Goal: Task Accomplishment & Management: Use online tool/utility

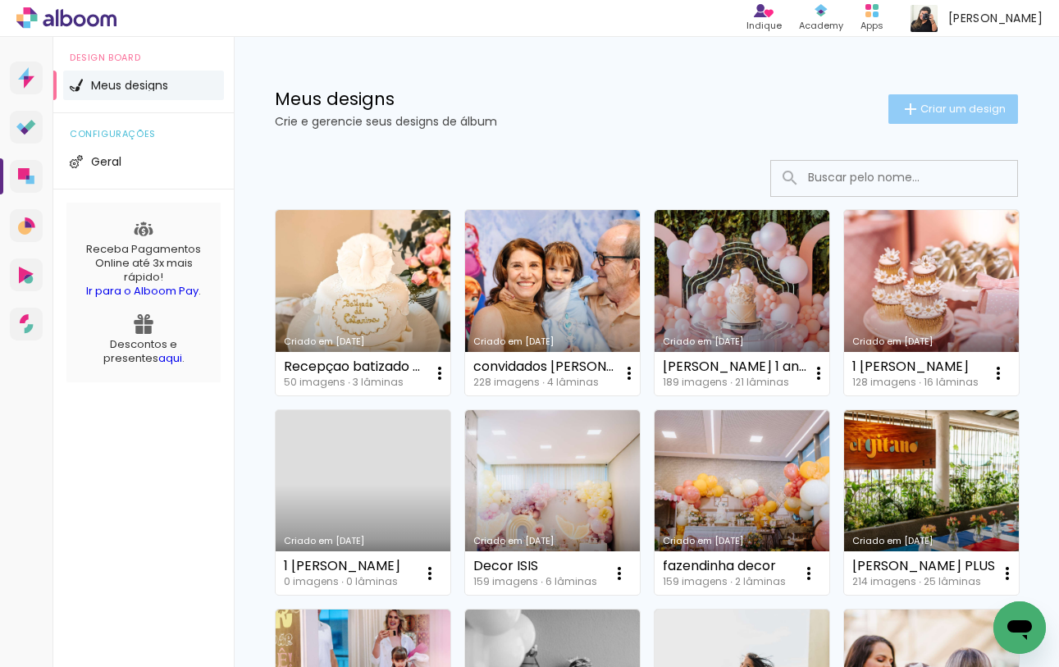
click at [941, 99] on paper-button "Criar um design" at bounding box center [953, 109] width 130 height 30
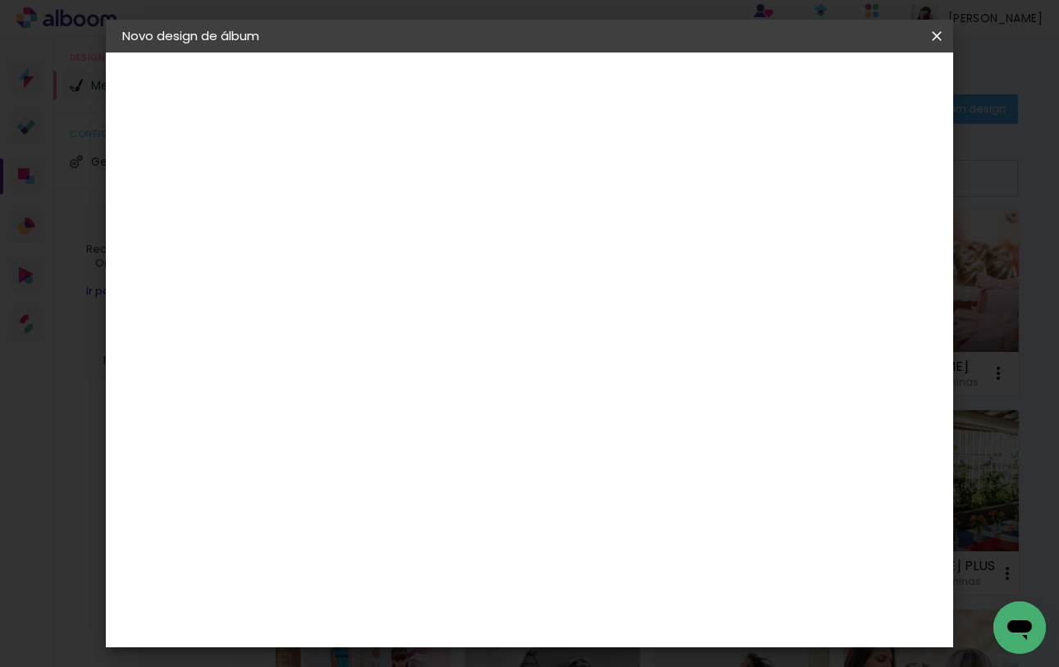
click at [390, 226] on input at bounding box center [390, 220] width 0 height 25
type input "Aniver Savyo"
type paper-input "Aniver Savyo"
click at [0, 0] on header "Informações Dê um título ao seu álbum. Avançar" at bounding box center [0, 0] width 0 height 0
click at [559, 97] on paper-button "Avançar" at bounding box center [518, 87] width 80 height 28
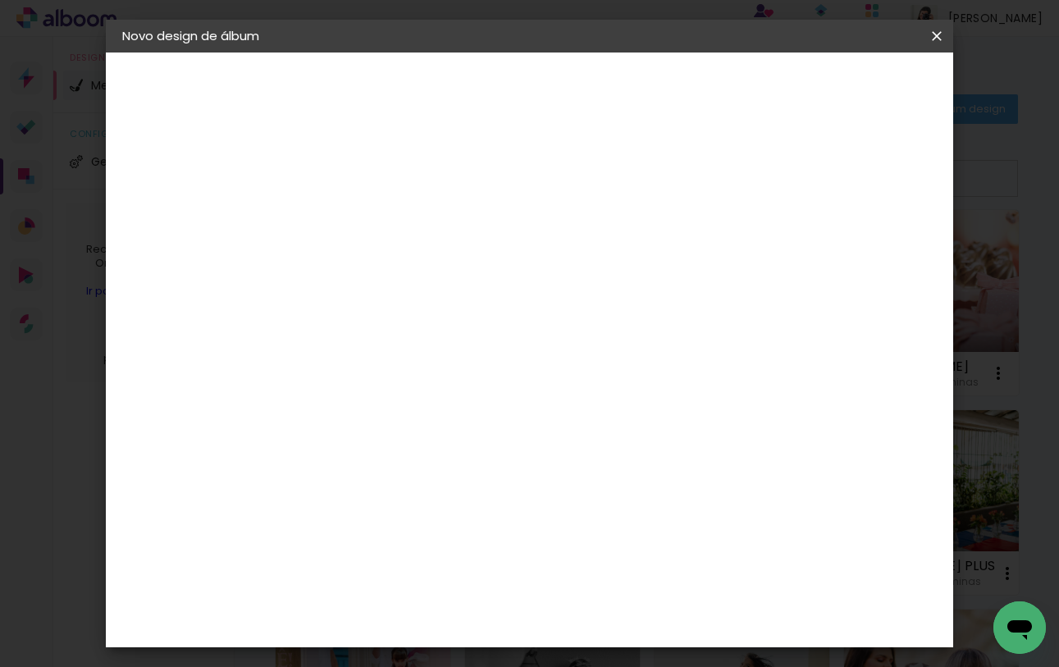
click at [478, 281] on paper-input-container at bounding box center [432, 262] width 177 height 37
type input "viac"
type paper-input "viac"
click at [428, 375] on div "Viacolor" at bounding box center [406, 370] width 53 height 13
click at [0, 0] on slot "Avançar" at bounding box center [0, 0] width 0 height 0
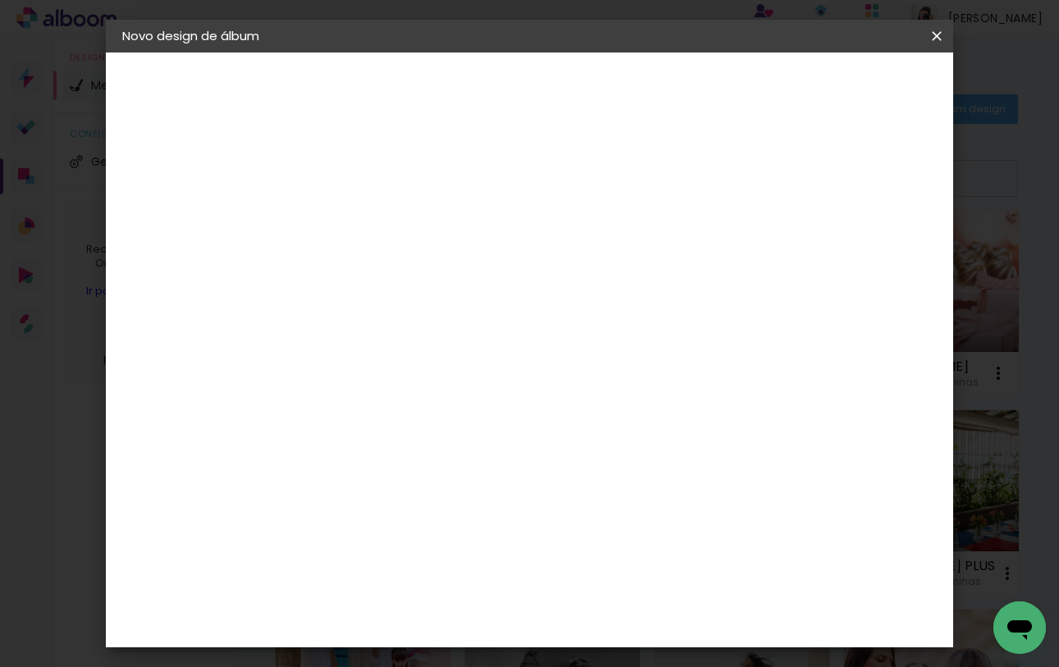
click at [454, 273] on input "text" at bounding box center [422, 285] width 64 height 25
click at [623, 285] on paper-item "Padrão" at bounding box center [636, 272] width 328 height 33
type input "Padrão"
click at [562, 609] on span "25 × 25 cm" at bounding box center [531, 630] width 61 height 43
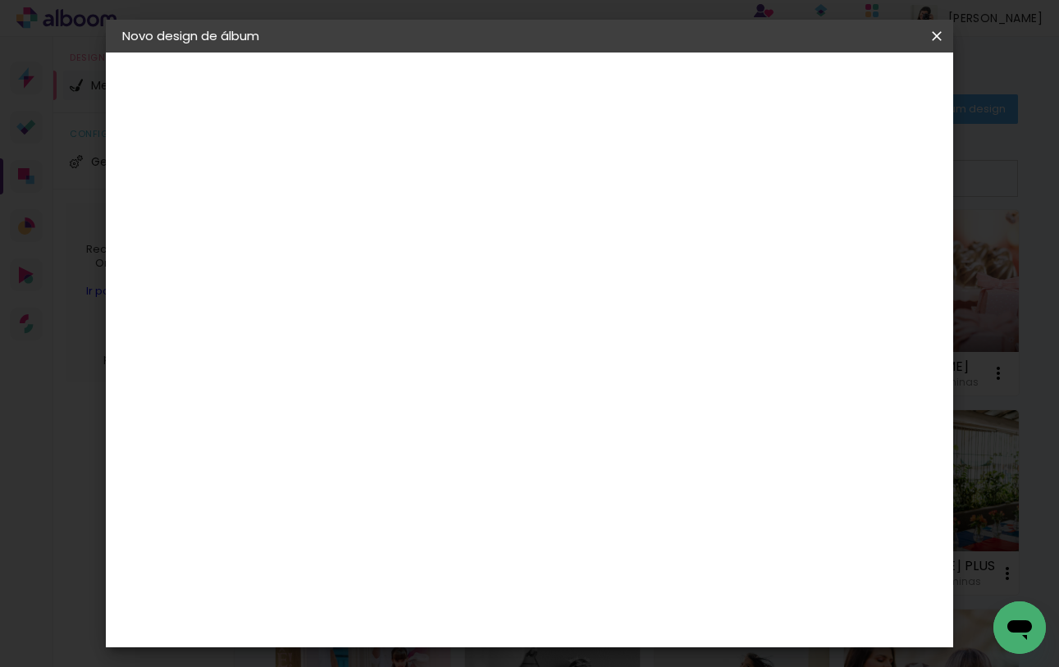
click at [0, 0] on slot "Avançar" at bounding box center [0, 0] width 0 height 0
click at [846, 90] on span "Iniciar design" at bounding box center [808, 86] width 75 height 11
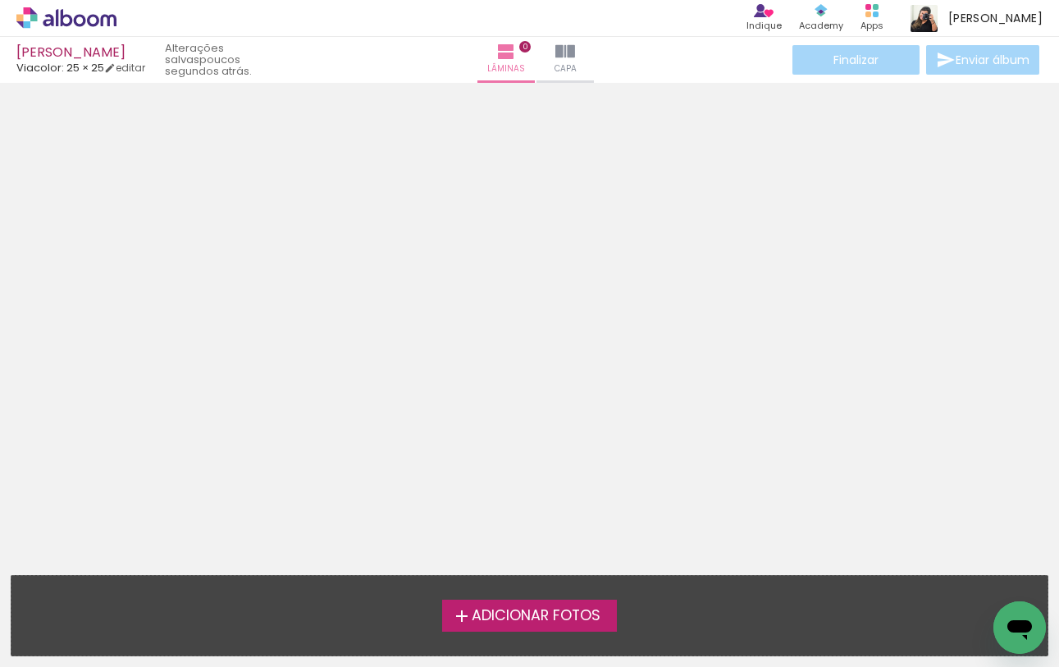
click at [538, 619] on span "Adicionar Fotos" at bounding box center [536, 616] width 129 height 15
click at [0, 0] on input "file" at bounding box center [0, 0] width 0 height 0
click at [537, 612] on span "Adicionar Fotos" at bounding box center [536, 616] width 129 height 15
click at [0, 0] on input "file" at bounding box center [0, 0] width 0 height 0
click at [550, 614] on span "Adicionar Fotos" at bounding box center [536, 616] width 129 height 15
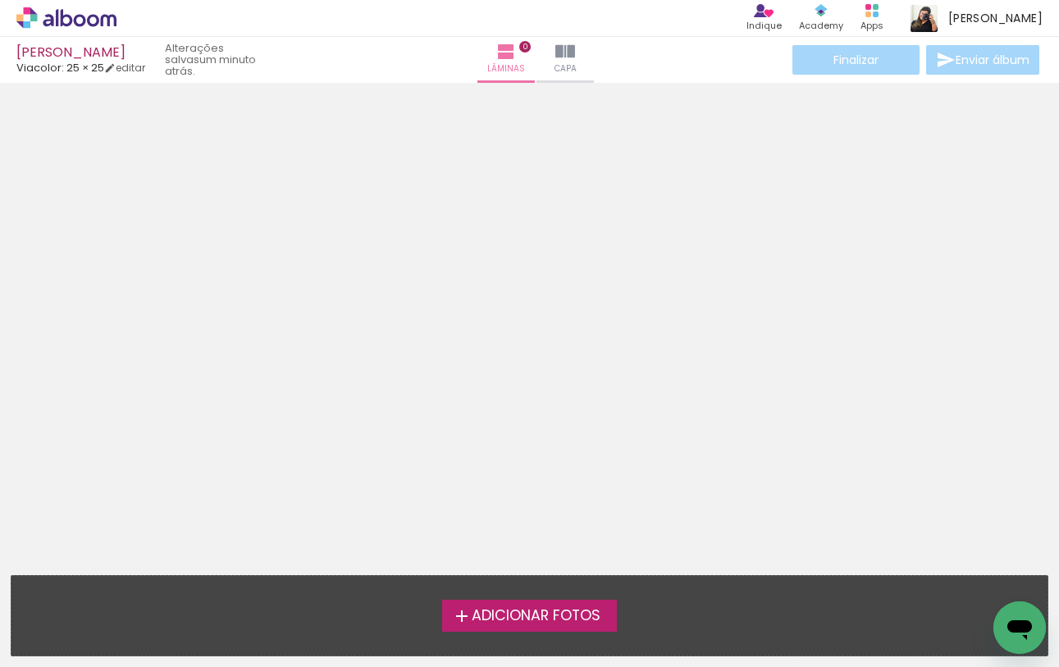
click at [0, 0] on input "file" at bounding box center [0, 0] width 0 height 0
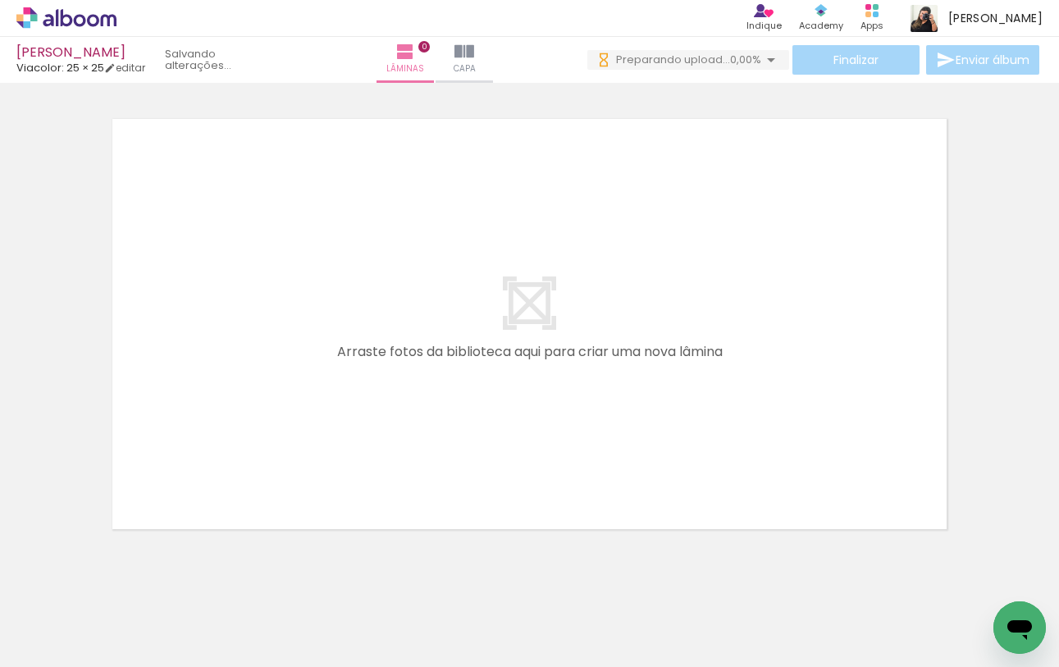
drag, startPoint x: 275, startPoint y: 618, endPoint x: 365, endPoint y: 316, distance: 315.1
click at [362, 322] on quentale-workspace at bounding box center [529, 333] width 1059 height 667
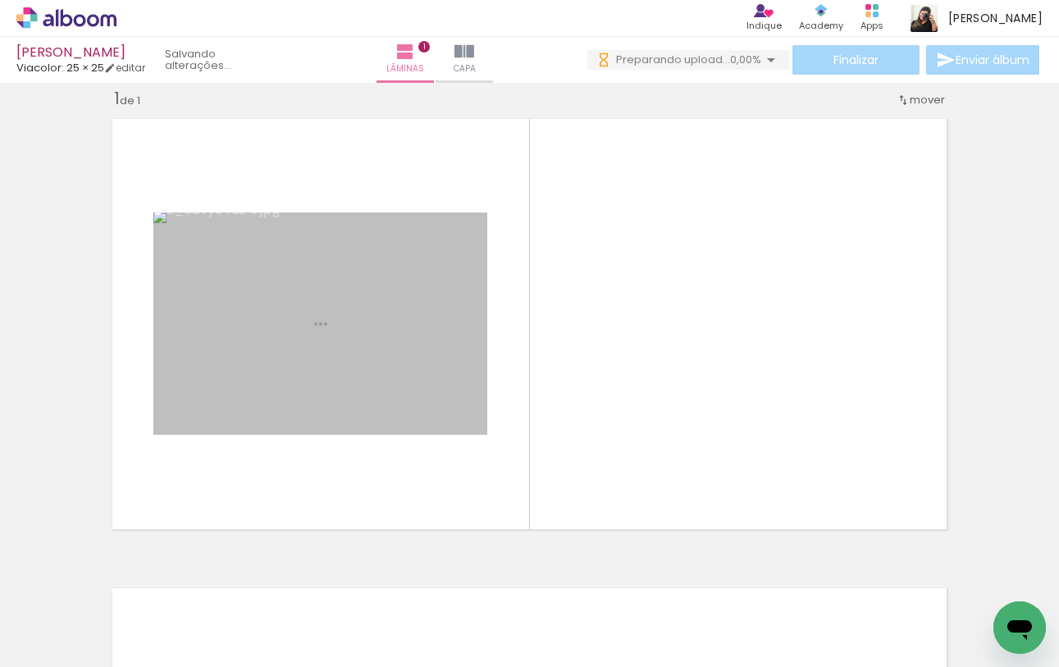
scroll to position [21, 0]
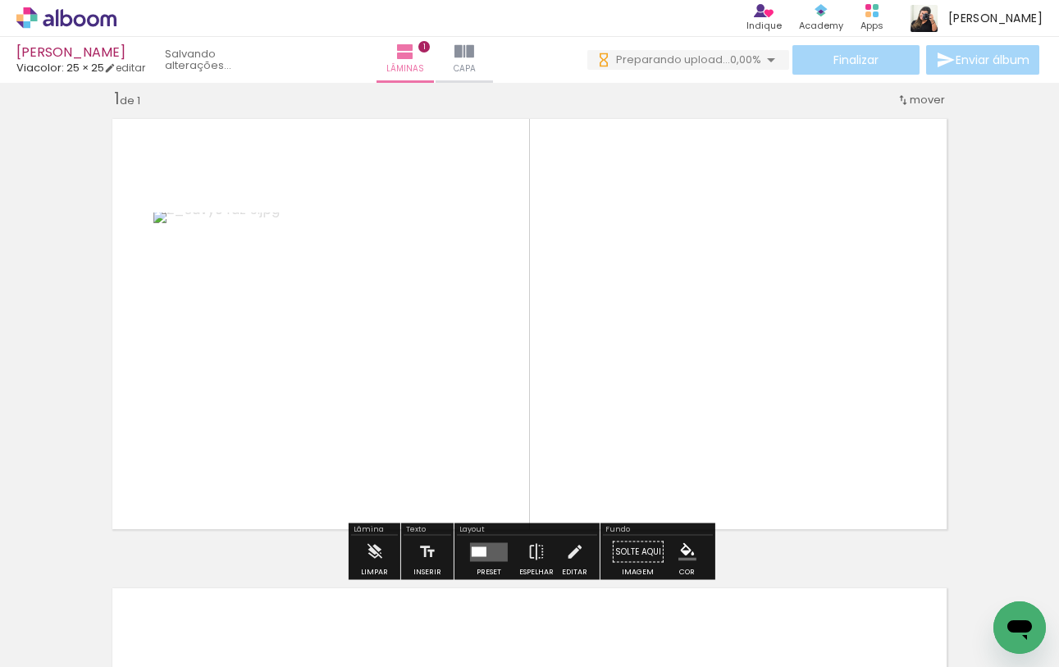
drag, startPoint x: 444, startPoint y: 627, endPoint x: 503, endPoint y: 400, distance: 234.0
click at [503, 400] on quentale-workspace at bounding box center [529, 333] width 1059 height 667
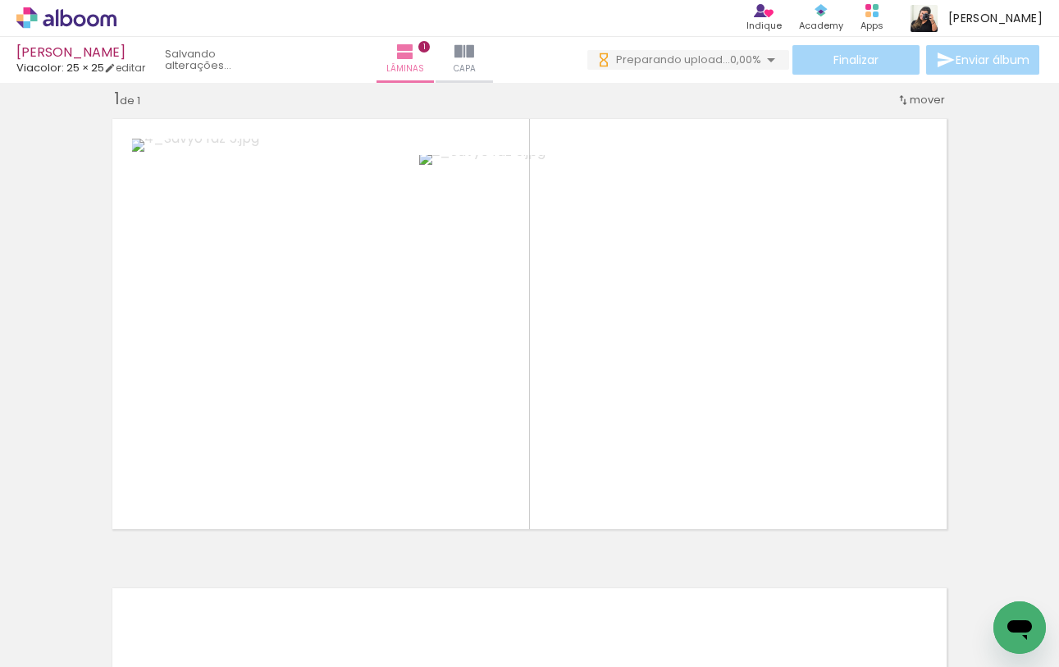
drag, startPoint x: 736, startPoint y: 628, endPoint x: 743, endPoint y: 444, distance: 184.7
click at [743, 444] on quentale-workspace at bounding box center [529, 333] width 1059 height 667
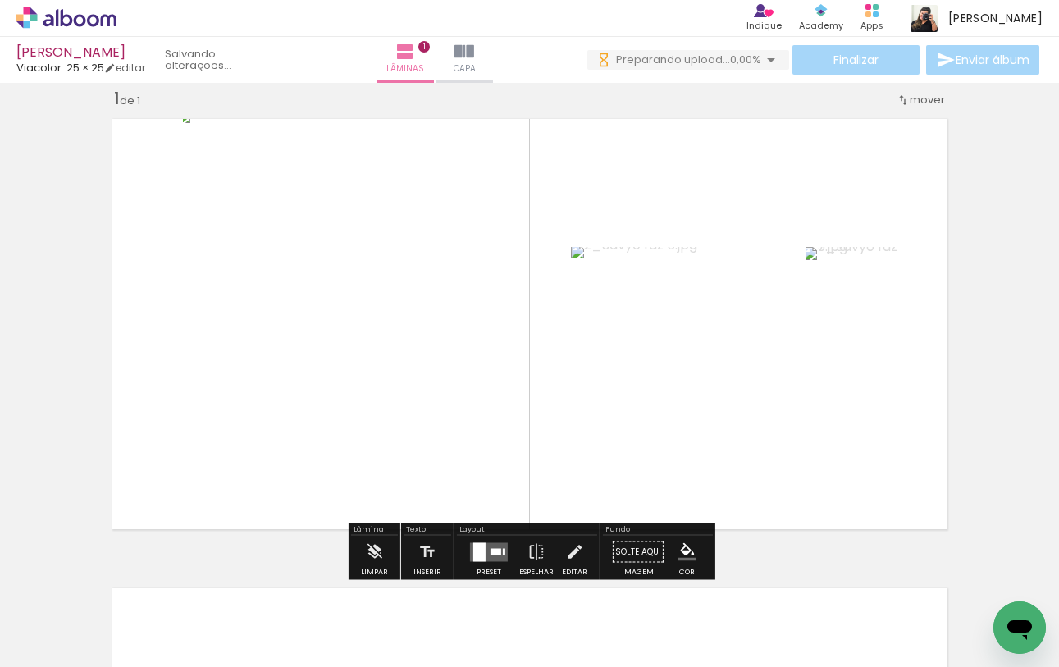
click at [489, 546] on quentale-layouter at bounding box center [489, 551] width 38 height 19
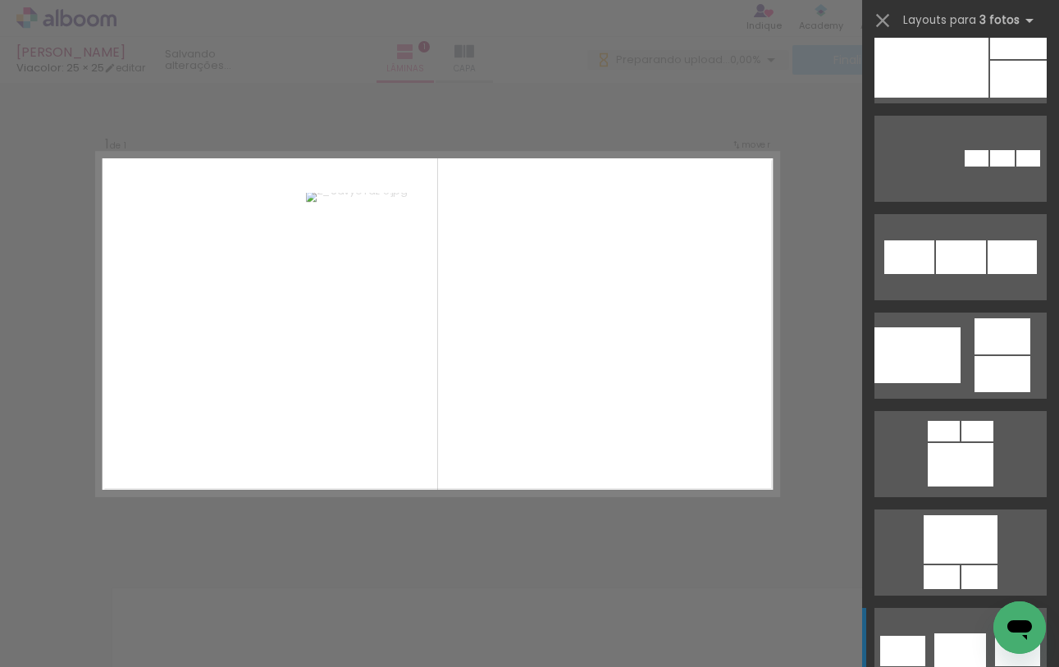
scroll to position [16380, 0]
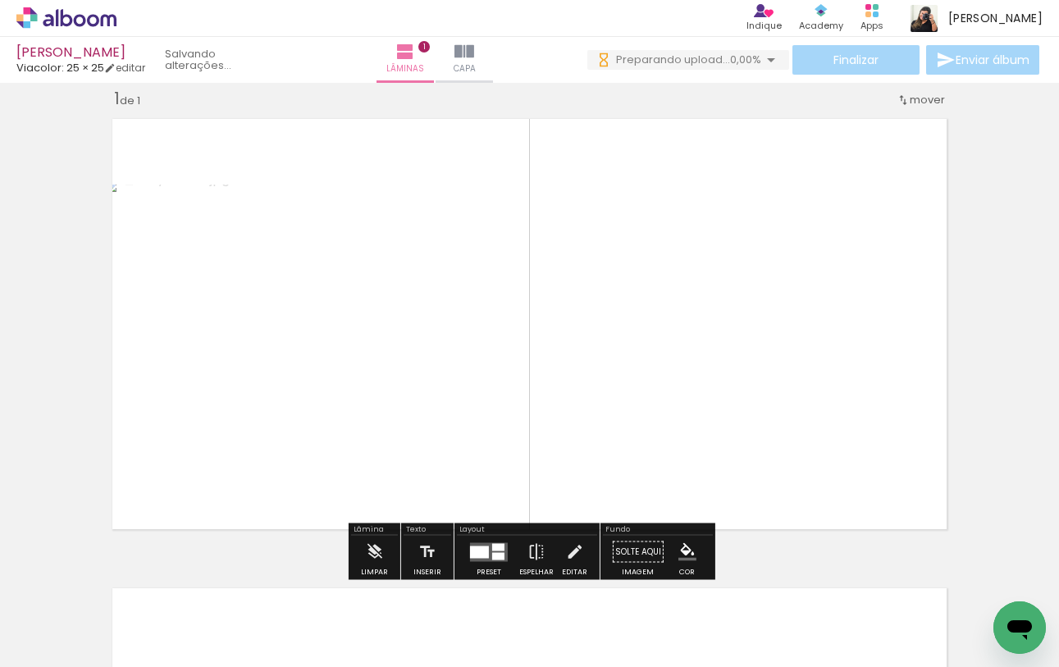
drag, startPoint x: 623, startPoint y: 633, endPoint x: 623, endPoint y: 344, distance: 289.6
click at [623, 344] on quentale-workspace at bounding box center [529, 333] width 1059 height 667
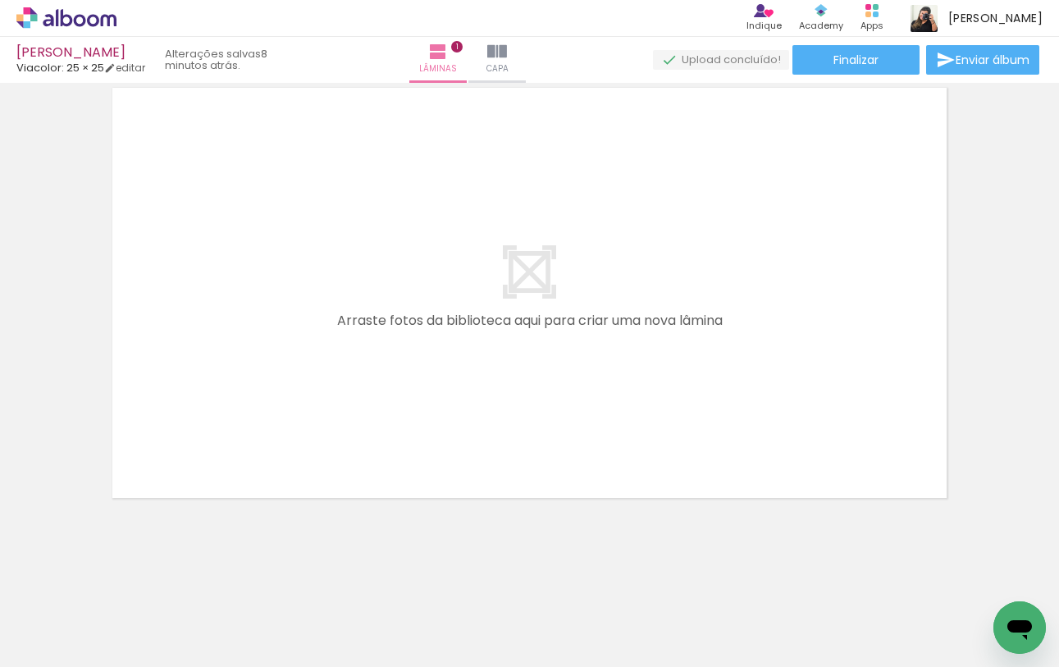
scroll to position [0, 2234]
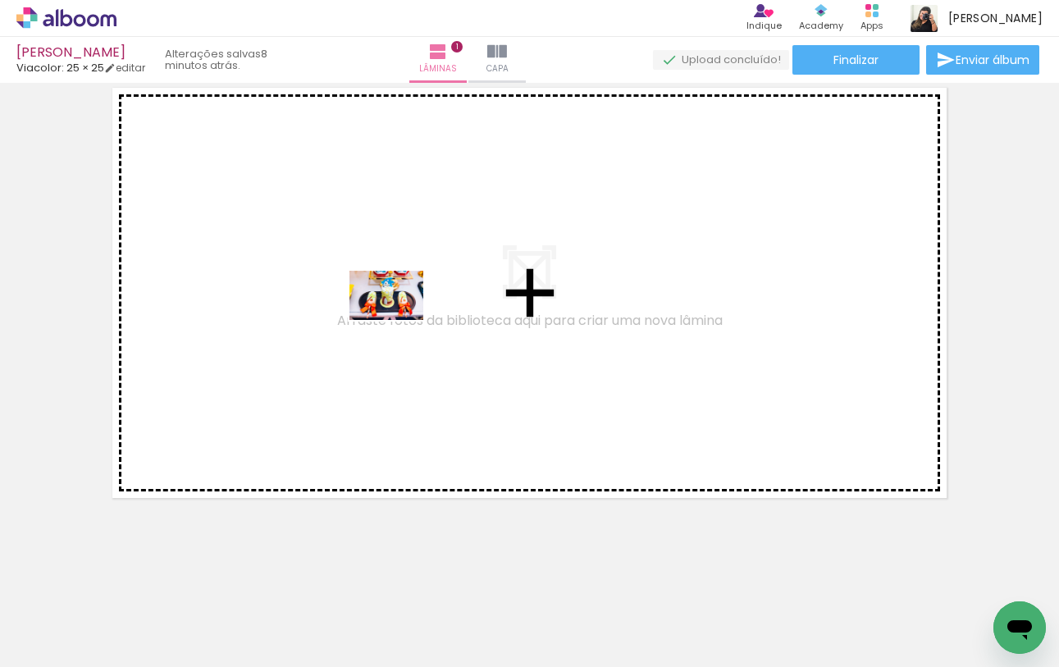
drag, startPoint x: 316, startPoint y: 574, endPoint x: 399, endPoint y: 320, distance: 267.7
click at [399, 320] on quentale-workspace at bounding box center [529, 333] width 1059 height 667
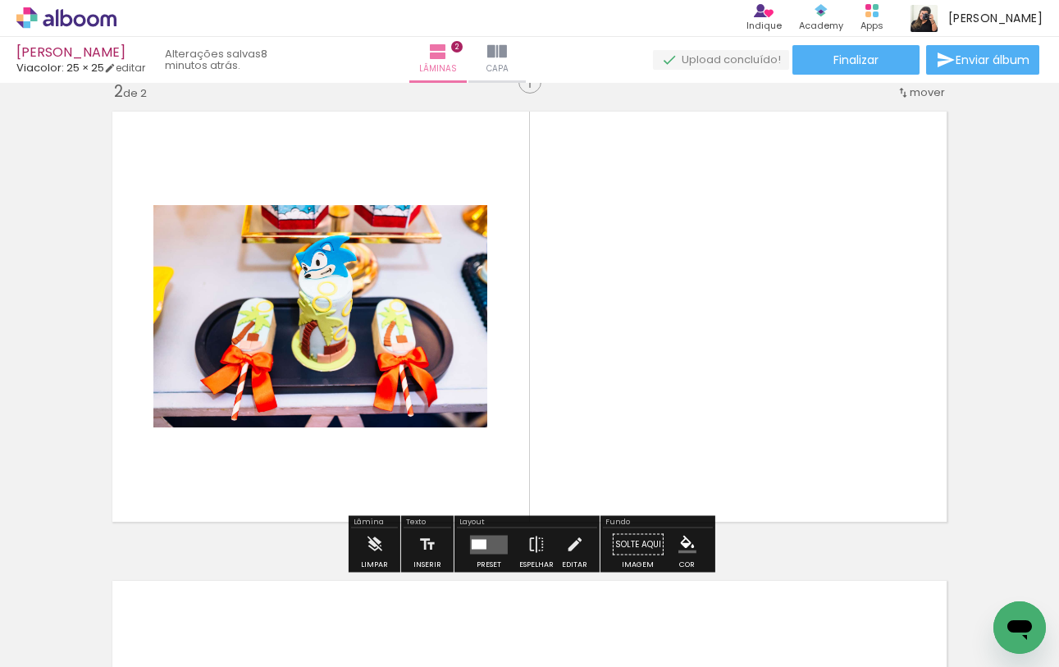
scroll to position [490, 0]
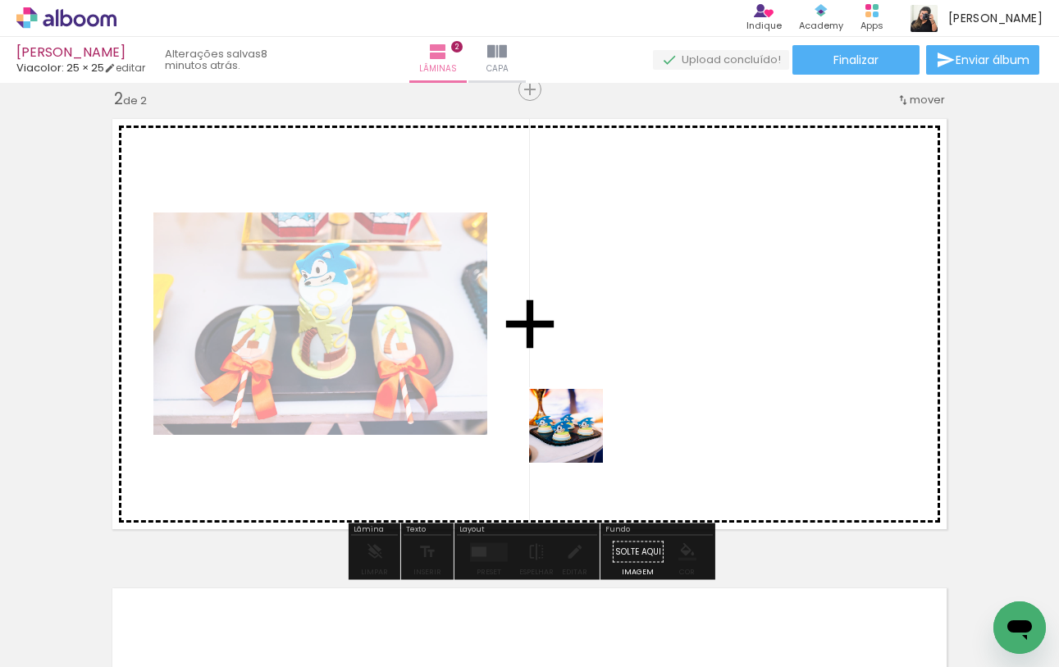
drag, startPoint x: 508, startPoint y: 618, endPoint x: 581, endPoint y: 432, distance: 200.0
click at [580, 435] on quentale-workspace at bounding box center [529, 333] width 1059 height 667
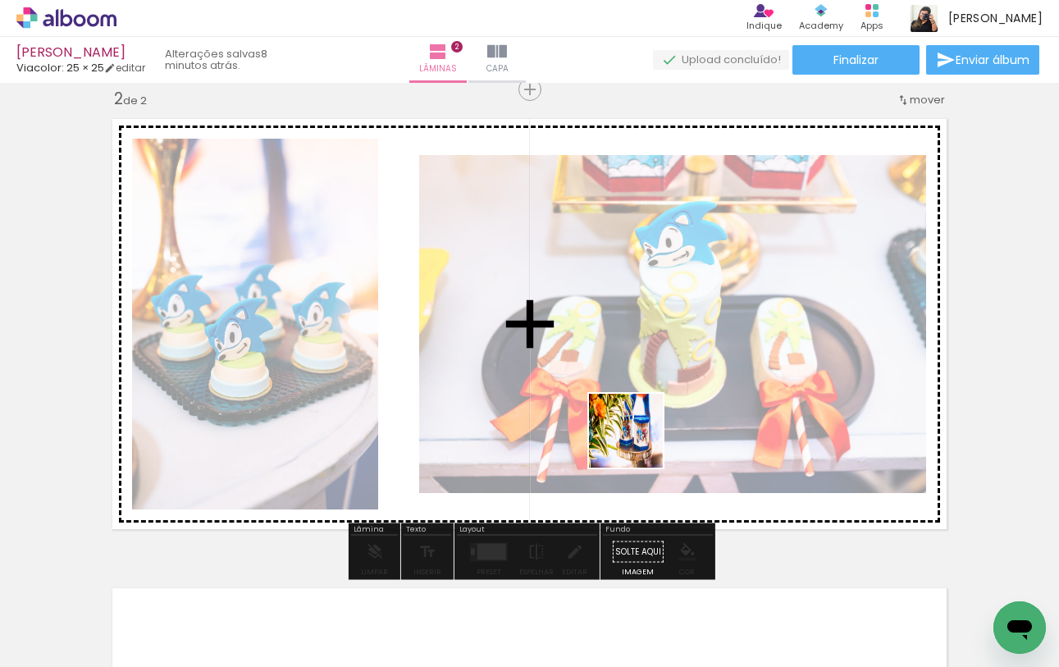
drag, startPoint x: 616, startPoint y: 546, endPoint x: 644, endPoint y: 416, distance: 133.4
click at [642, 424] on quentale-workspace at bounding box center [529, 333] width 1059 height 667
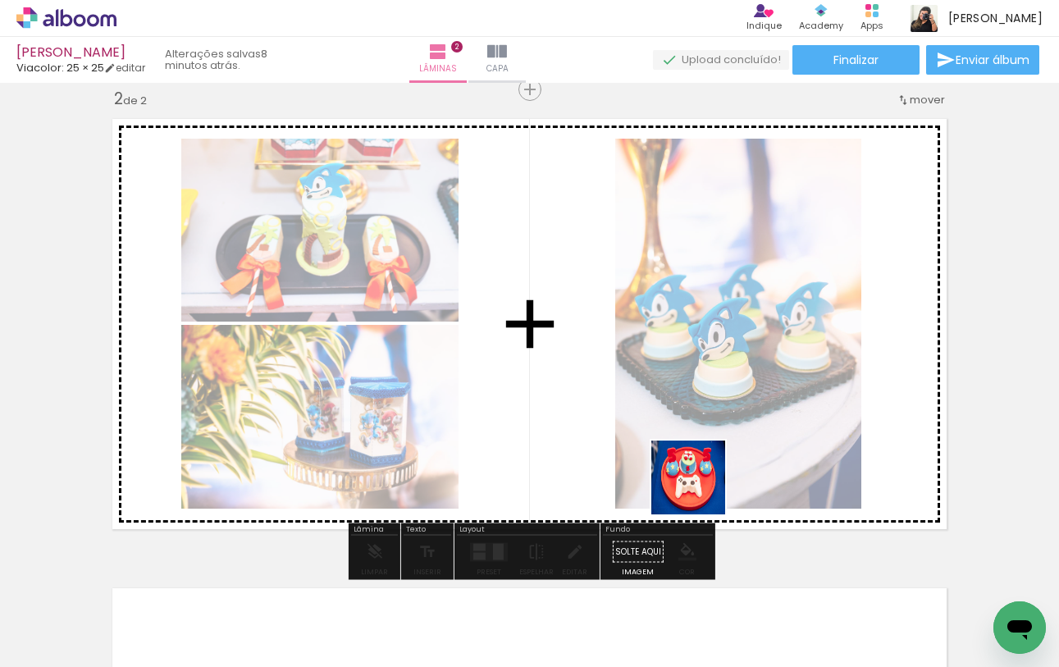
drag, startPoint x: 701, startPoint y: 553, endPoint x: 701, endPoint y: 472, distance: 80.4
click at [701, 477] on quentale-workspace at bounding box center [529, 333] width 1059 height 667
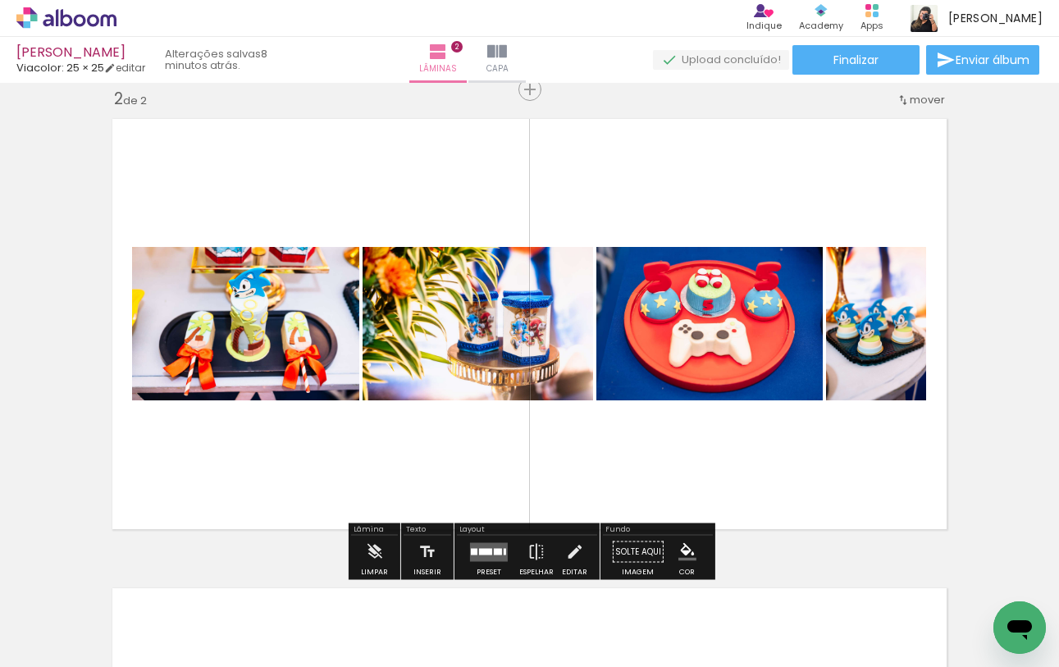
drag, startPoint x: 791, startPoint y: 608, endPoint x: 791, endPoint y: 363, distance: 244.4
click at [791, 363] on quentale-workspace at bounding box center [529, 333] width 1059 height 667
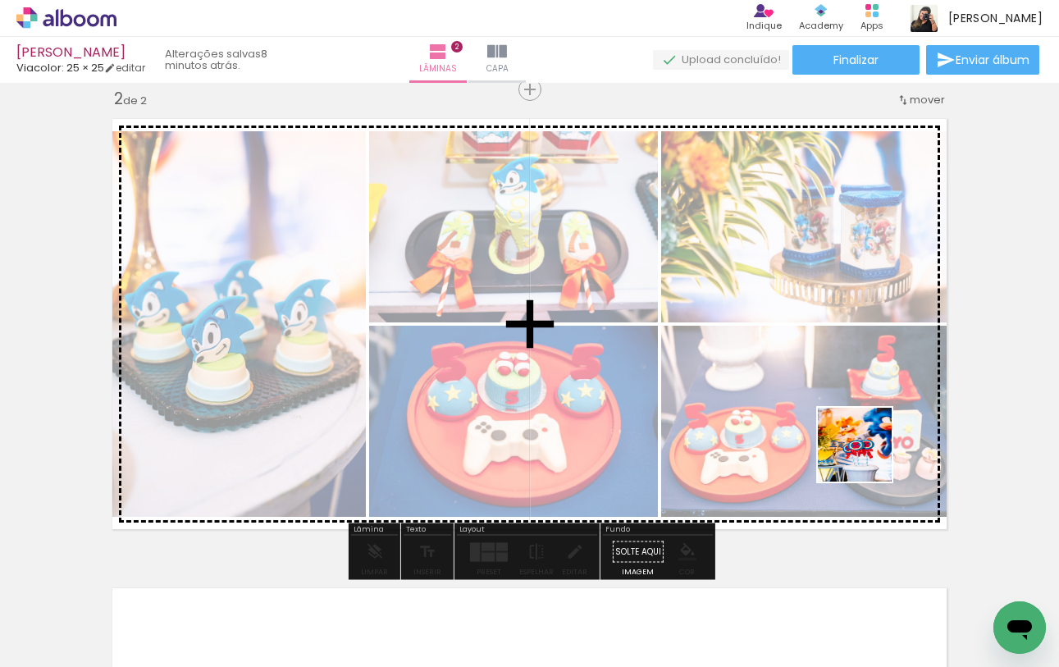
drag, startPoint x: 879, startPoint y: 628, endPoint x: 867, endPoint y: 418, distance: 210.3
click at [867, 422] on quentale-workspace at bounding box center [529, 333] width 1059 height 667
